Goal: Task Accomplishment & Management: Use online tool/utility

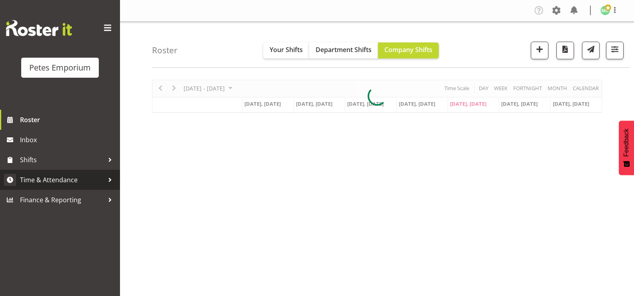
click at [78, 185] on span "Time & Attendance" at bounding box center [62, 180] width 84 height 12
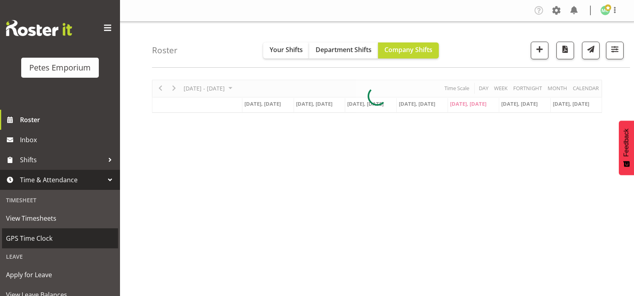
click at [67, 235] on span "GPS Time Clock" at bounding box center [60, 238] width 108 height 12
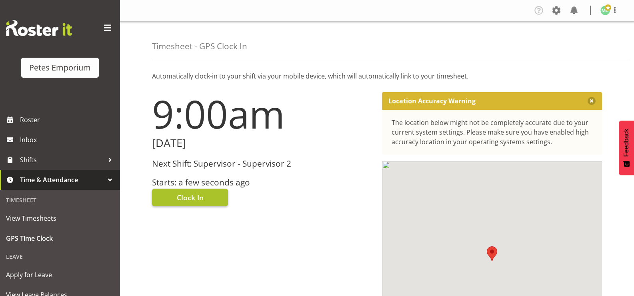
click at [213, 201] on button "Clock In" at bounding box center [190, 198] width 76 height 18
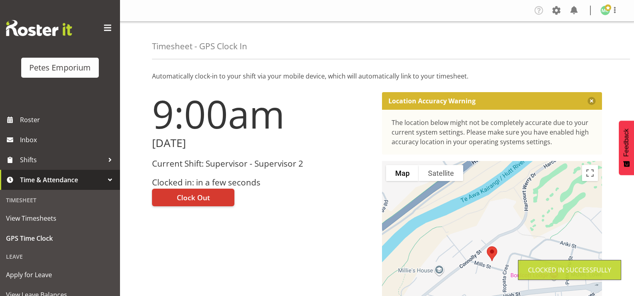
click at [609, 12] on img at bounding box center [606, 11] width 10 height 10
click at [590, 42] on link "Log Out" at bounding box center [581, 42] width 77 height 14
